Goal: Task Accomplishment & Management: Manage account settings

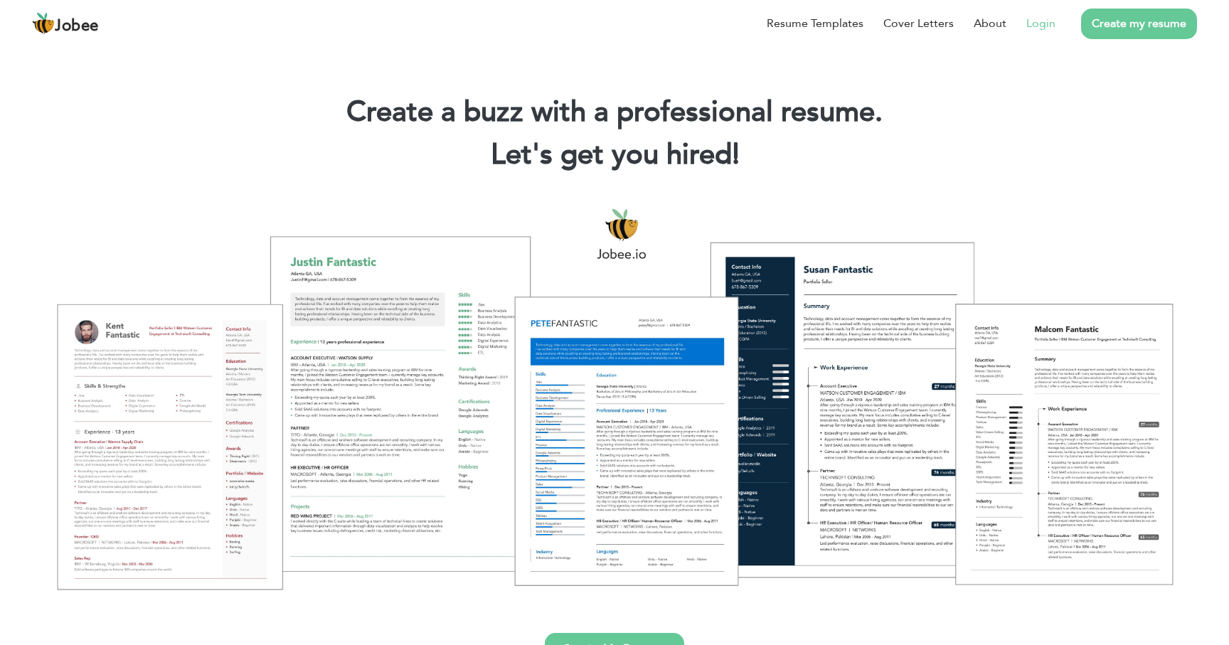
click at [1036, 16] on link "Login" at bounding box center [1040, 23] width 29 height 17
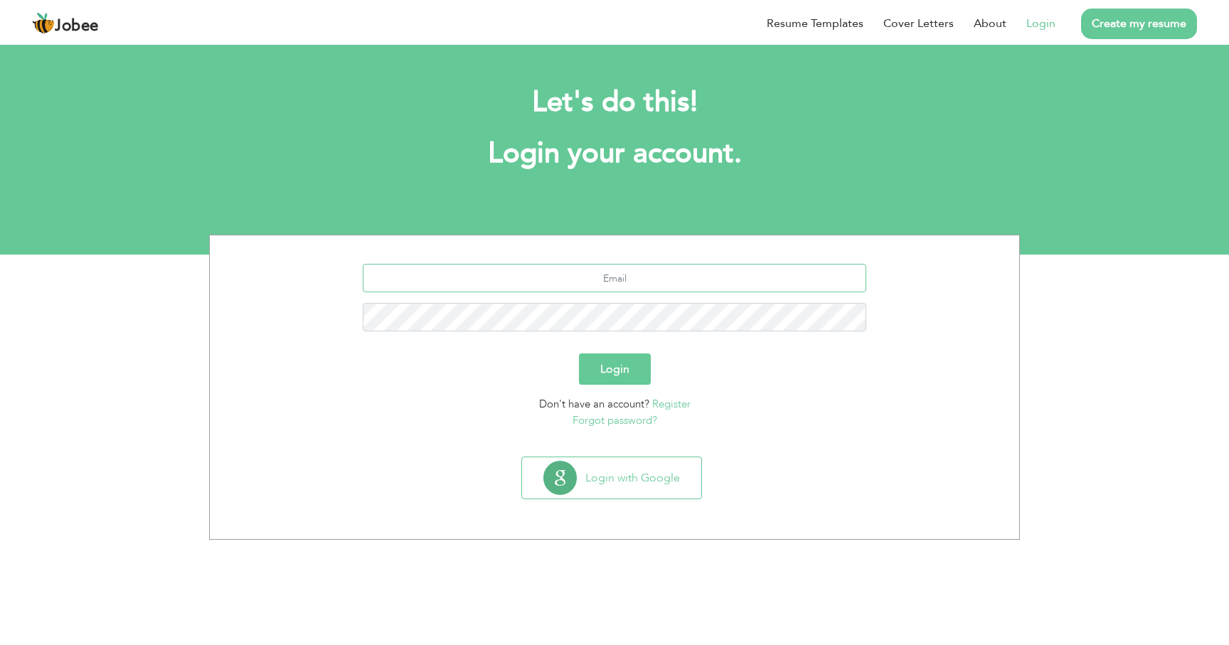
click at [624, 282] on input "text" at bounding box center [615, 278] width 504 height 28
type input "faizanshahid.se@gmail.com"
click at [579, 353] on button "Login" at bounding box center [615, 368] width 72 height 31
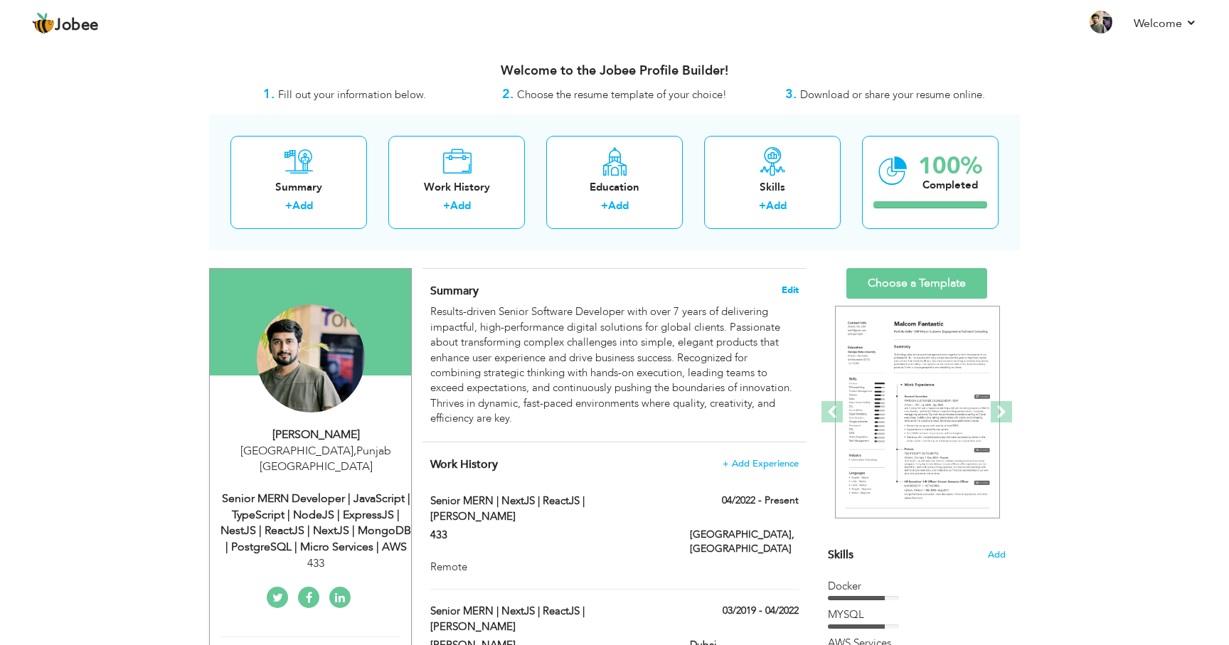
click at [788, 290] on span "Edit" at bounding box center [790, 290] width 17 height 10
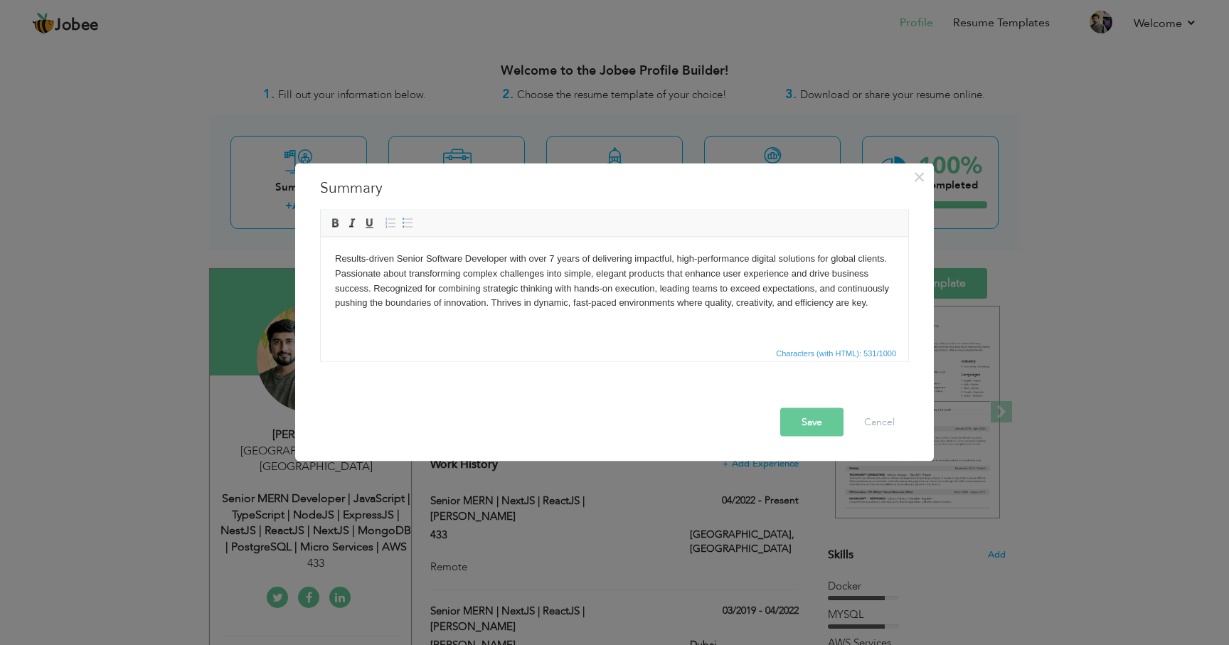
drag, startPoint x: 554, startPoint y: 260, endPoint x: 892, endPoint y: 657, distance: 521.7
click at [554, 260] on body "Results-driven Senior Software Developer with over 7 years of delivering impact…" at bounding box center [614, 280] width 559 height 59
click at [804, 425] on button "Save" at bounding box center [811, 422] width 63 height 28
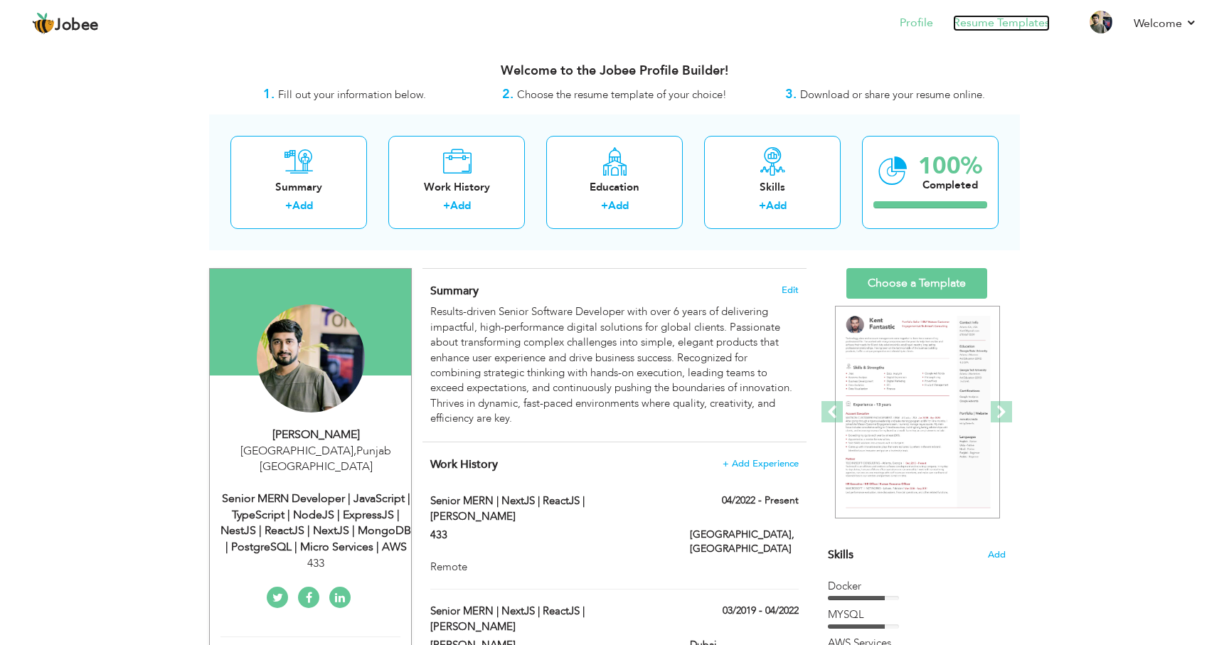
click at [1005, 26] on link "Resume Templates" at bounding box center [1001, 23] width 97 height 16
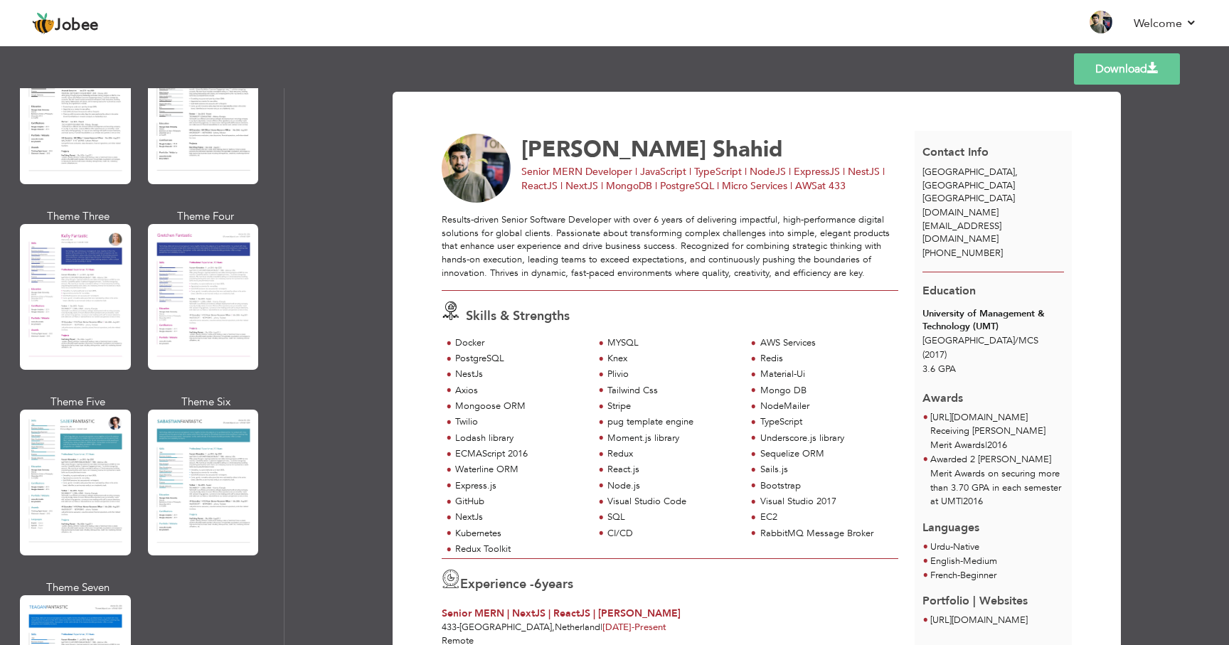
scroll to position [2343, 0]
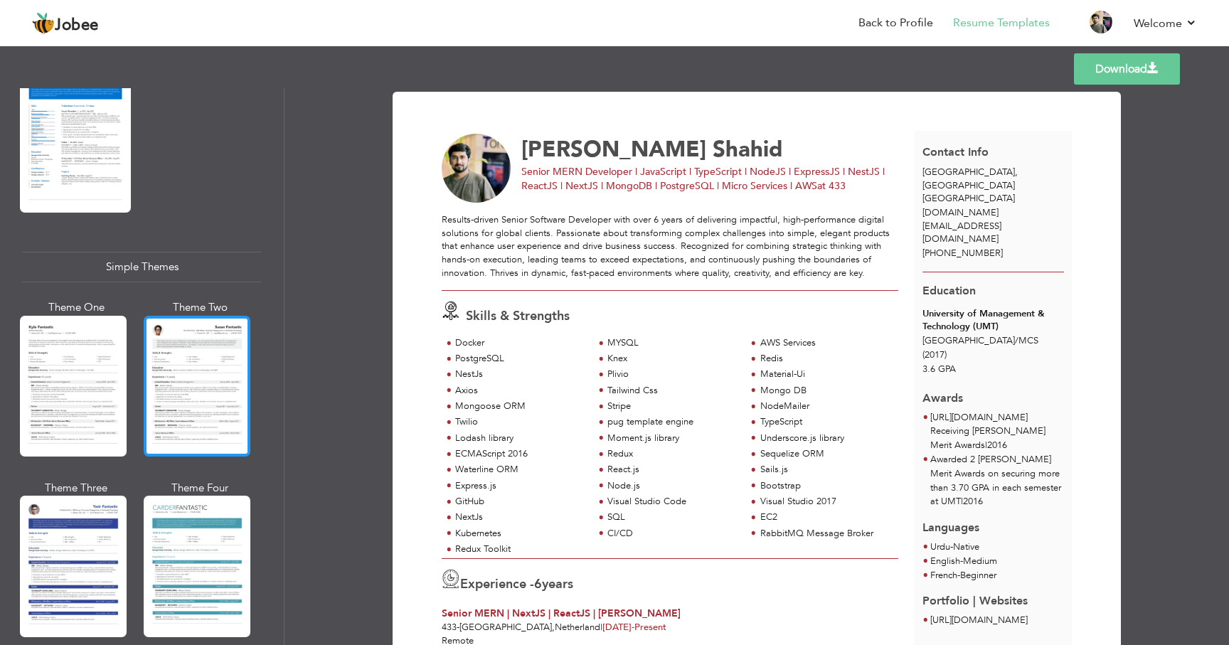
click at [176, 356] on div at bounding box center [197, 386] width 107 height 141
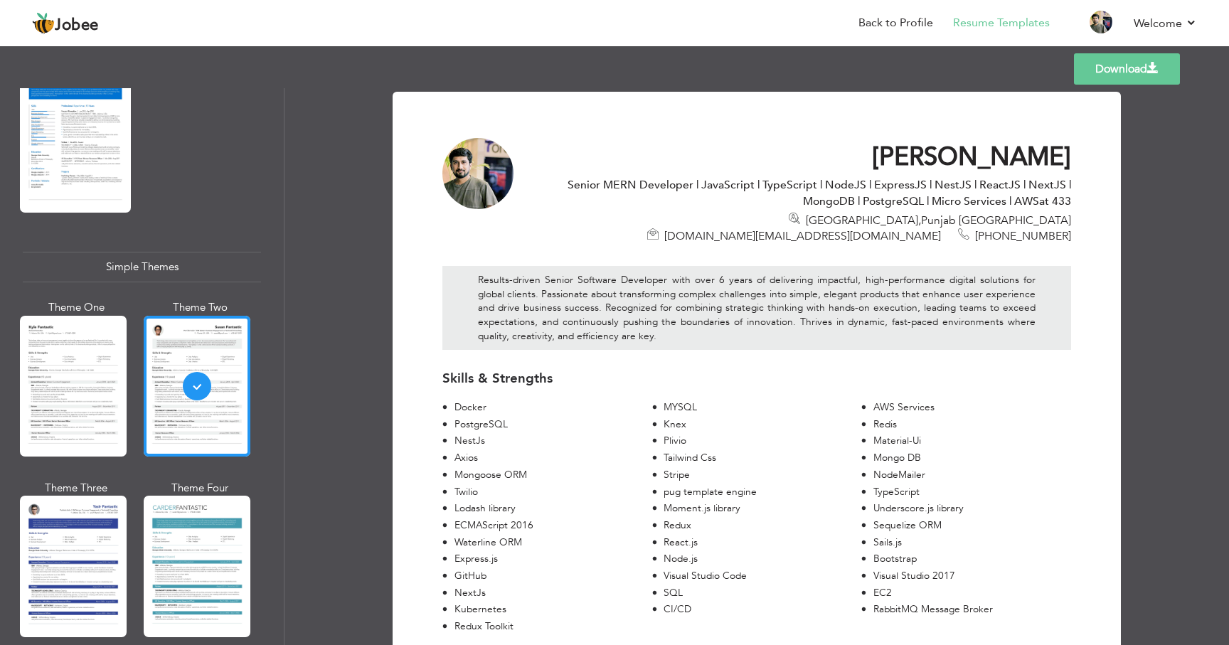
click at [1124, 70] on link "Download" at bounding box center [1127, 68] width 106 height 31
